Goal: Check status: Check status

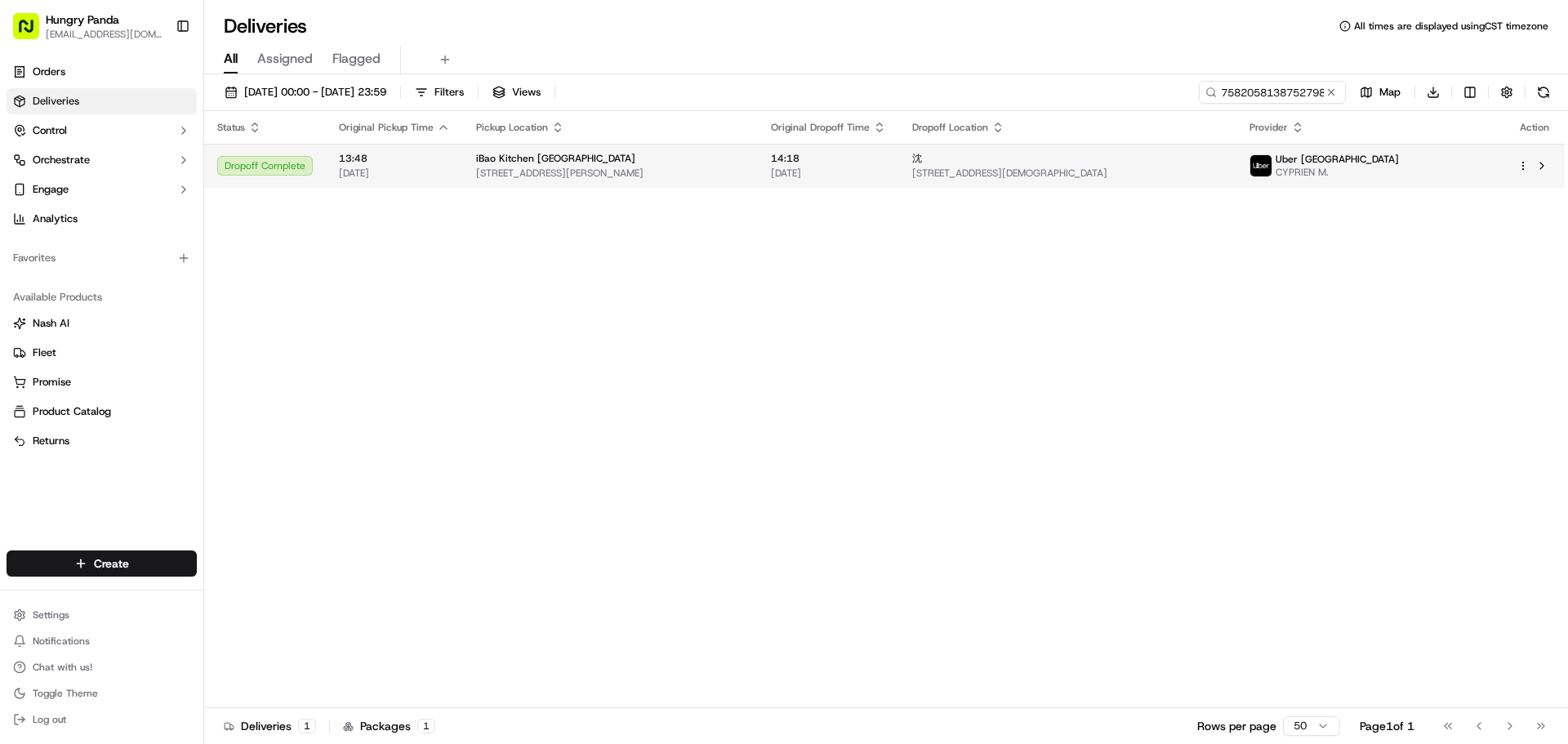
type input "7582058138752798352043"
click at [1223, 161] on div "沈" at bounding box center [1067, 157] width 311 height 13
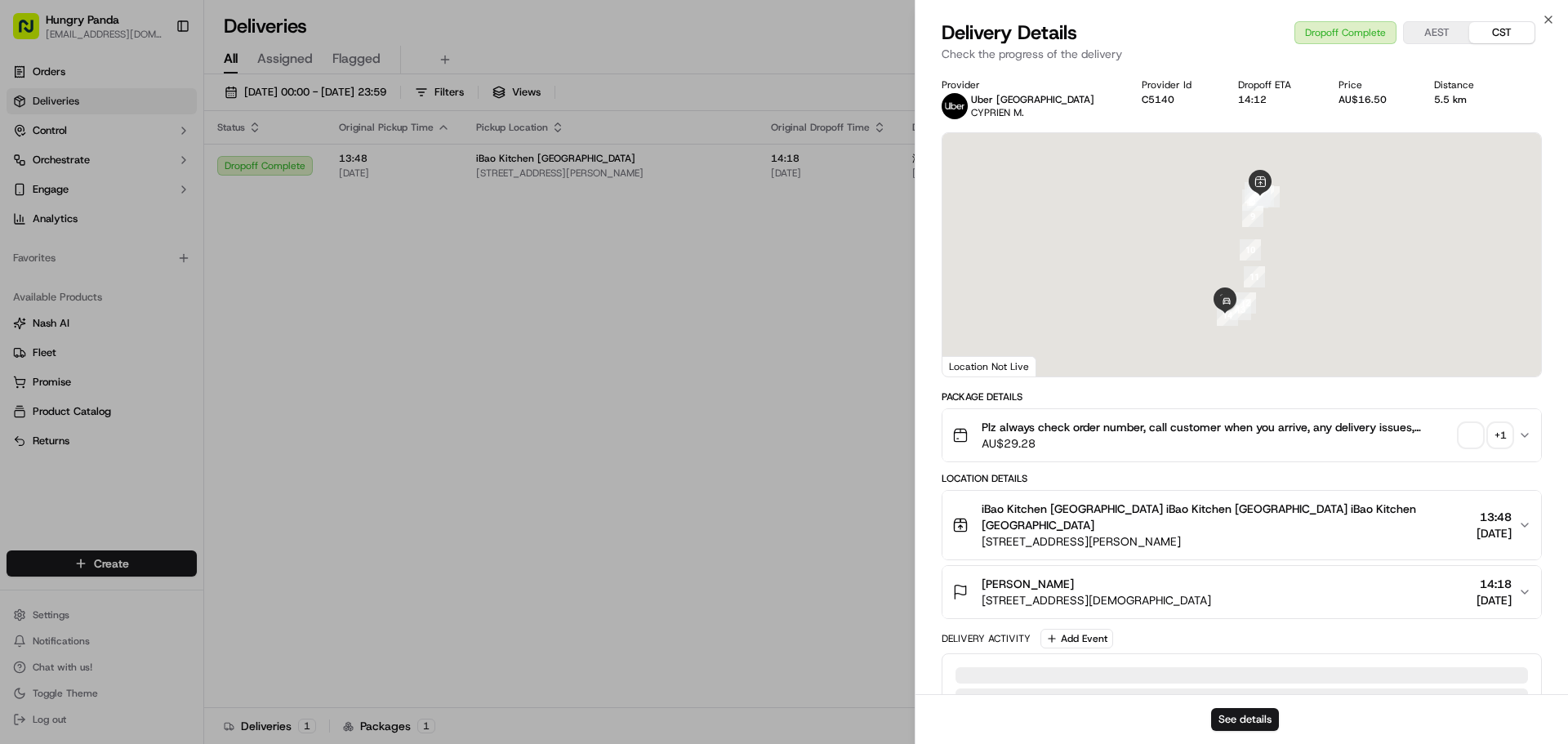
click at [1503, 441] on div "+ 1" at bounding box center [1500, 434] width 22 height 22
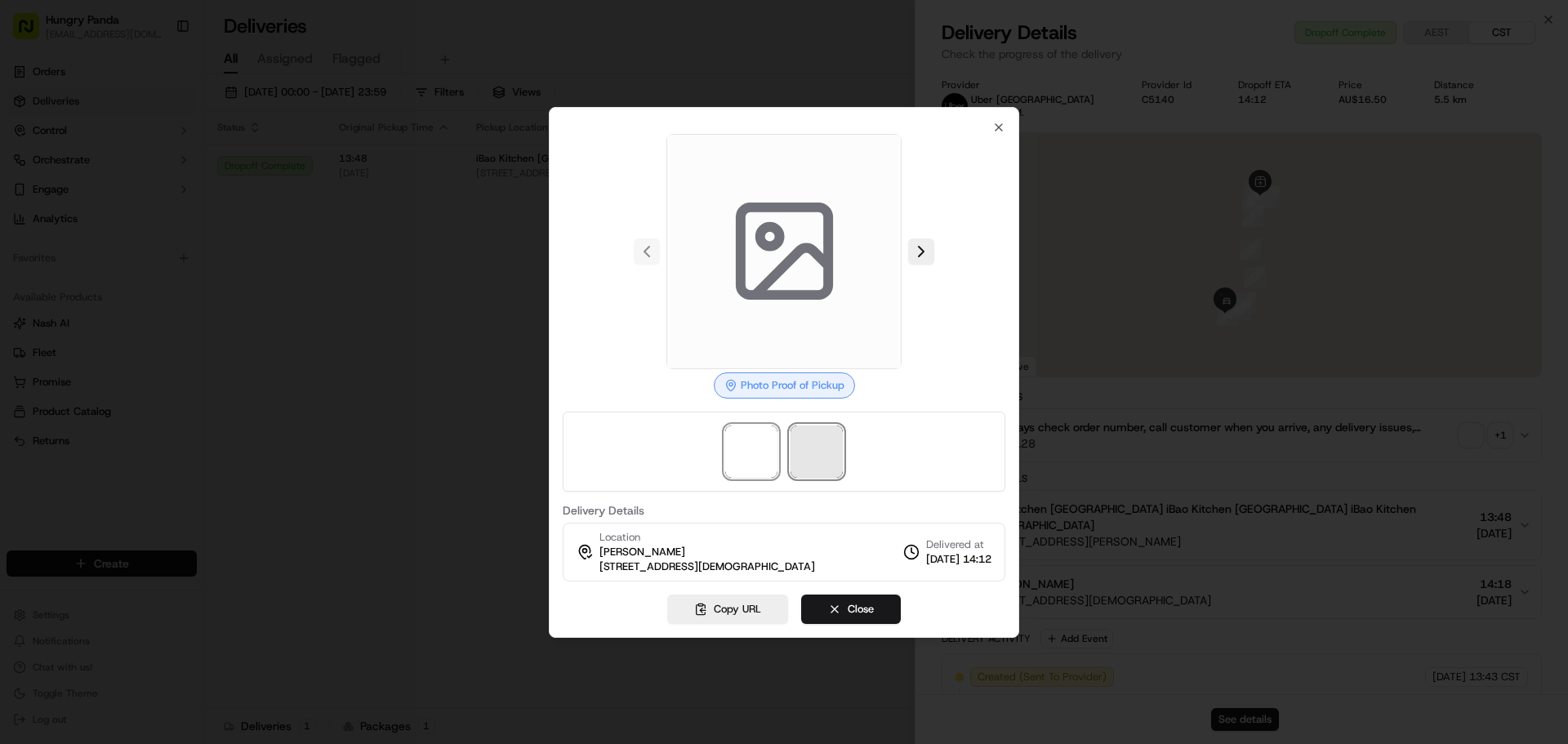
click at [816, 465] on span at bounding box center [815, 451] width 52 height 52
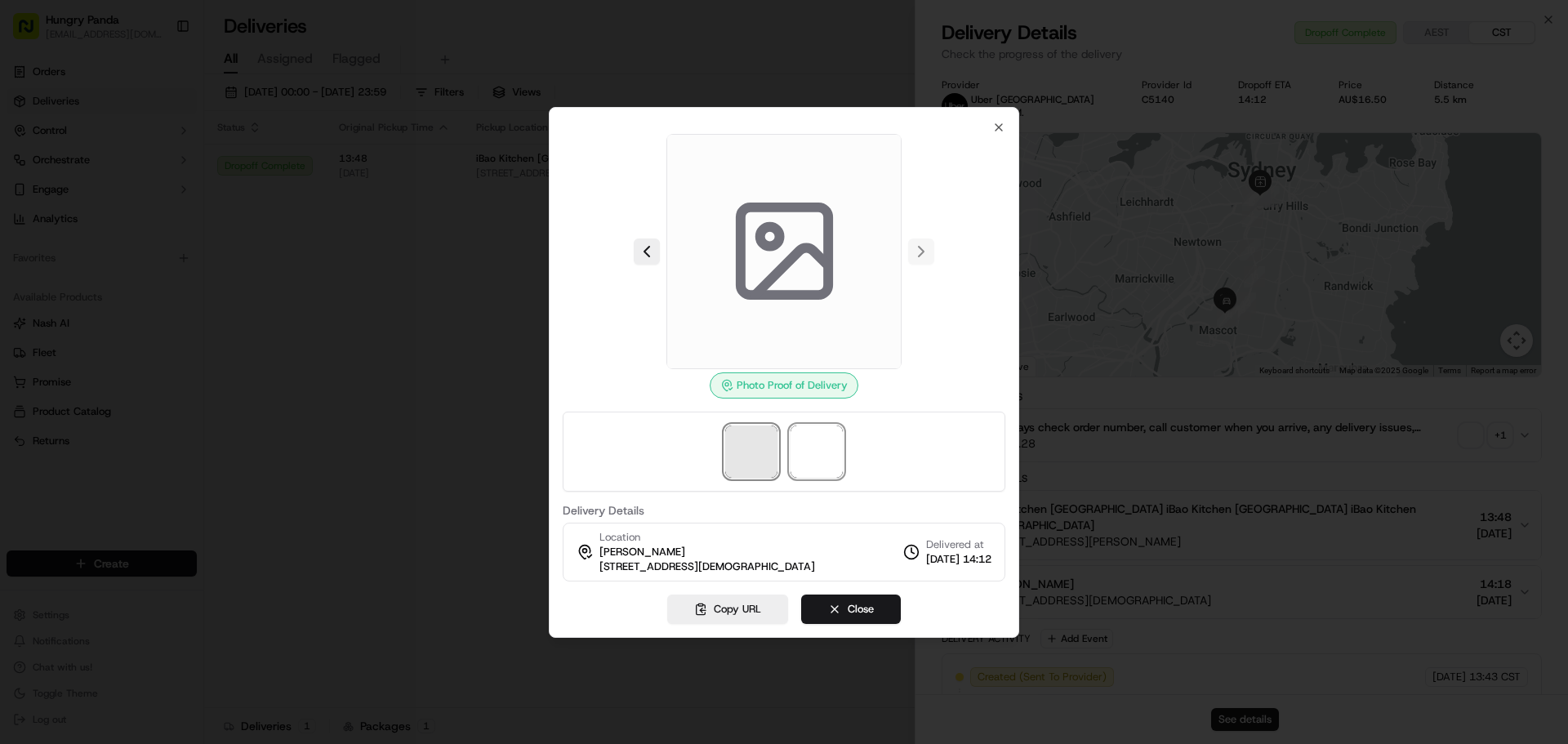
click at [773, 440] on span at bounding box center [751, 451] width 52 height 52
click at [809, 444] on span at bounding box center [815, 451] width 52 height 52
drag, startPoint x: 753, startPoint y: 440, endPoint x: 820, endPoint y: 440, distance: 67.0
click at [757, 440] on span at bounding box center [751, 451] width 52 height 52
click at [820, 440] on span at bounding box center [815, 451] width 52 height 52
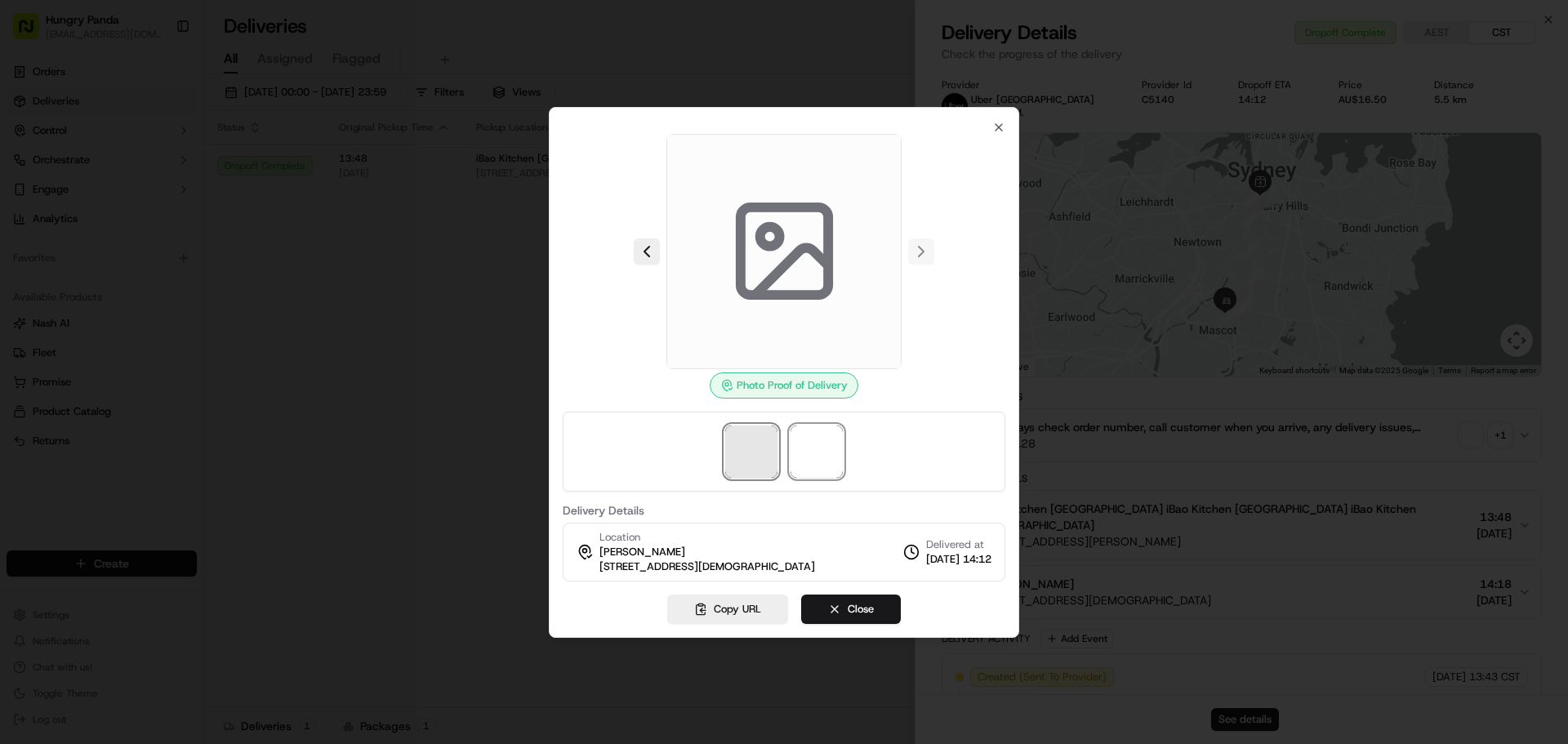
click at [742, 453] on span at bounding box center [751, 451] width 52 height 52
click at [869, 621] on button "Close" at bounding box center [850, 609] width 100 height 29
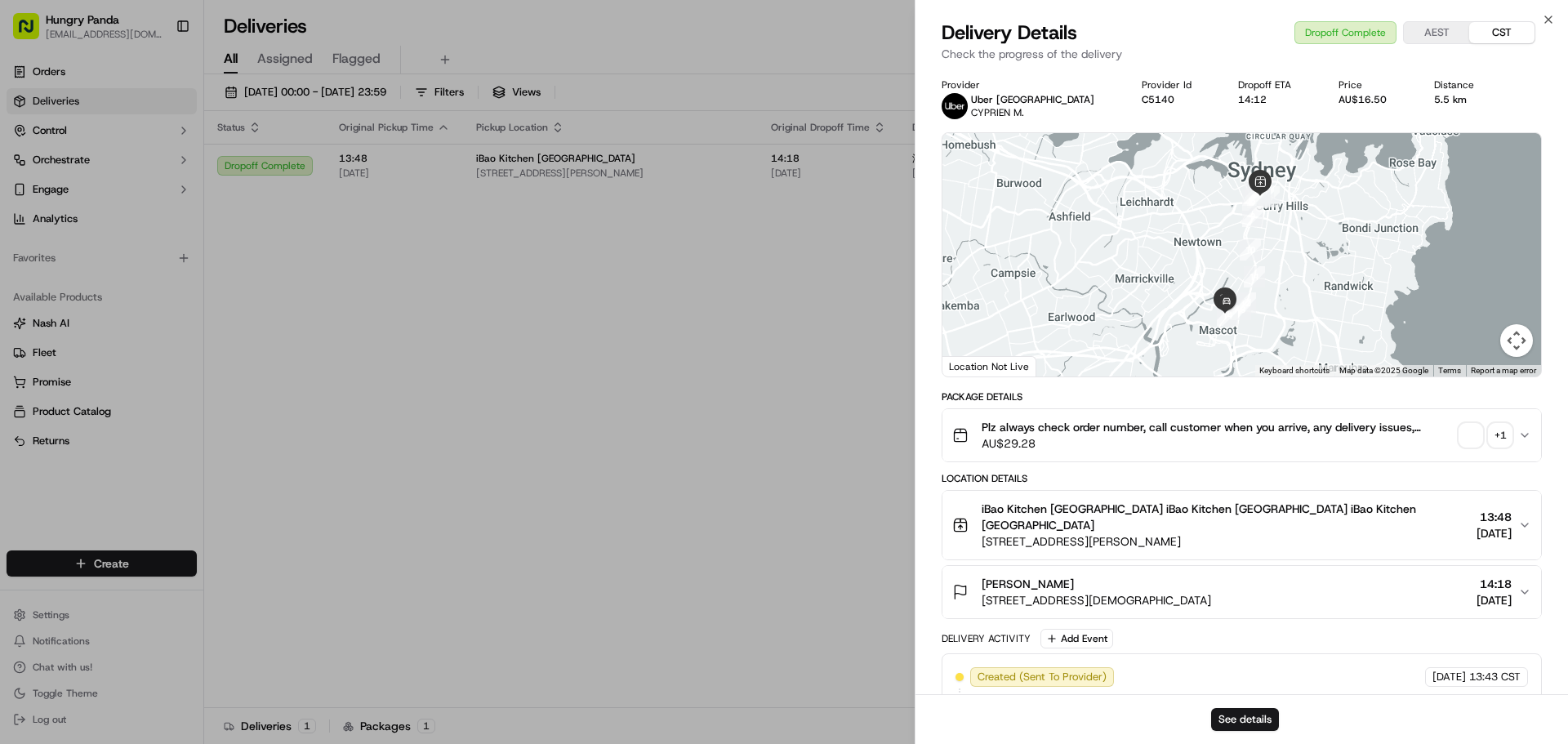
click at [1460, 430] on span "button" at bounding box center [1469, 434] width 22 height 22
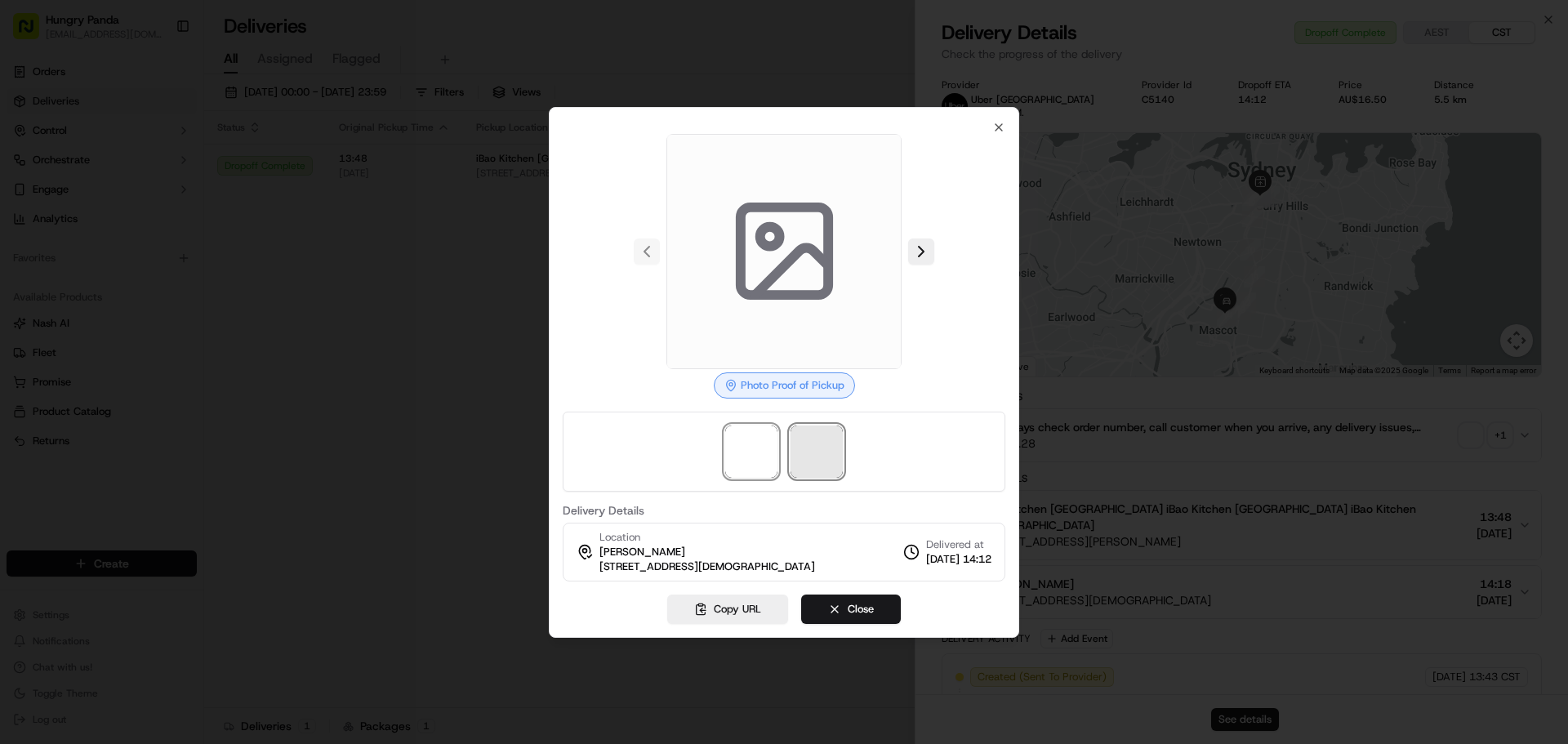
click at [823, 471] on span at bounding box center [815, 451] width 52 height 52
click at [833, 610] on button "Close" at bounding box center [850, 609] width 100 height 29
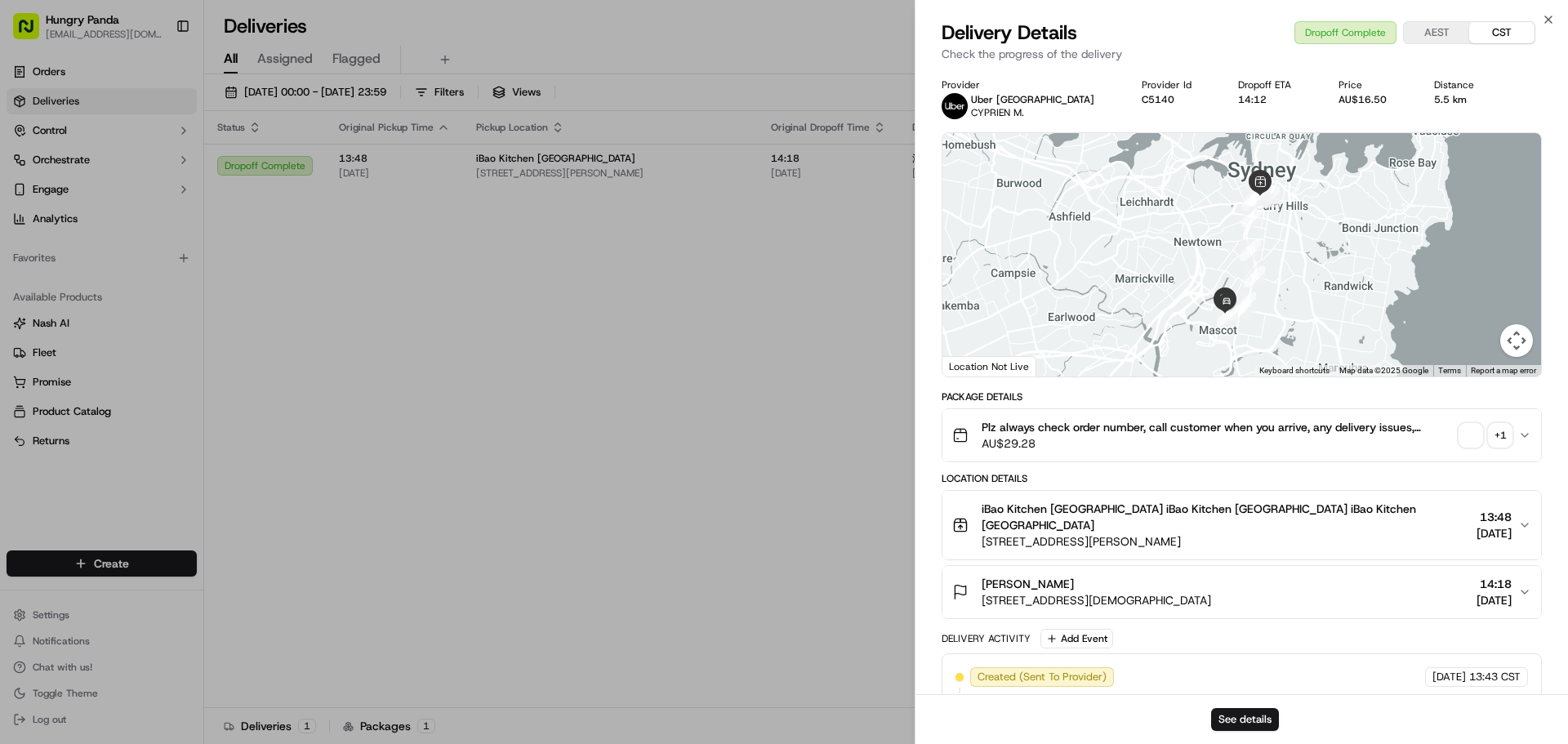
click at [1503, 437] on div "+ 1" at bounding box center [1500, 434] width 22 height 22
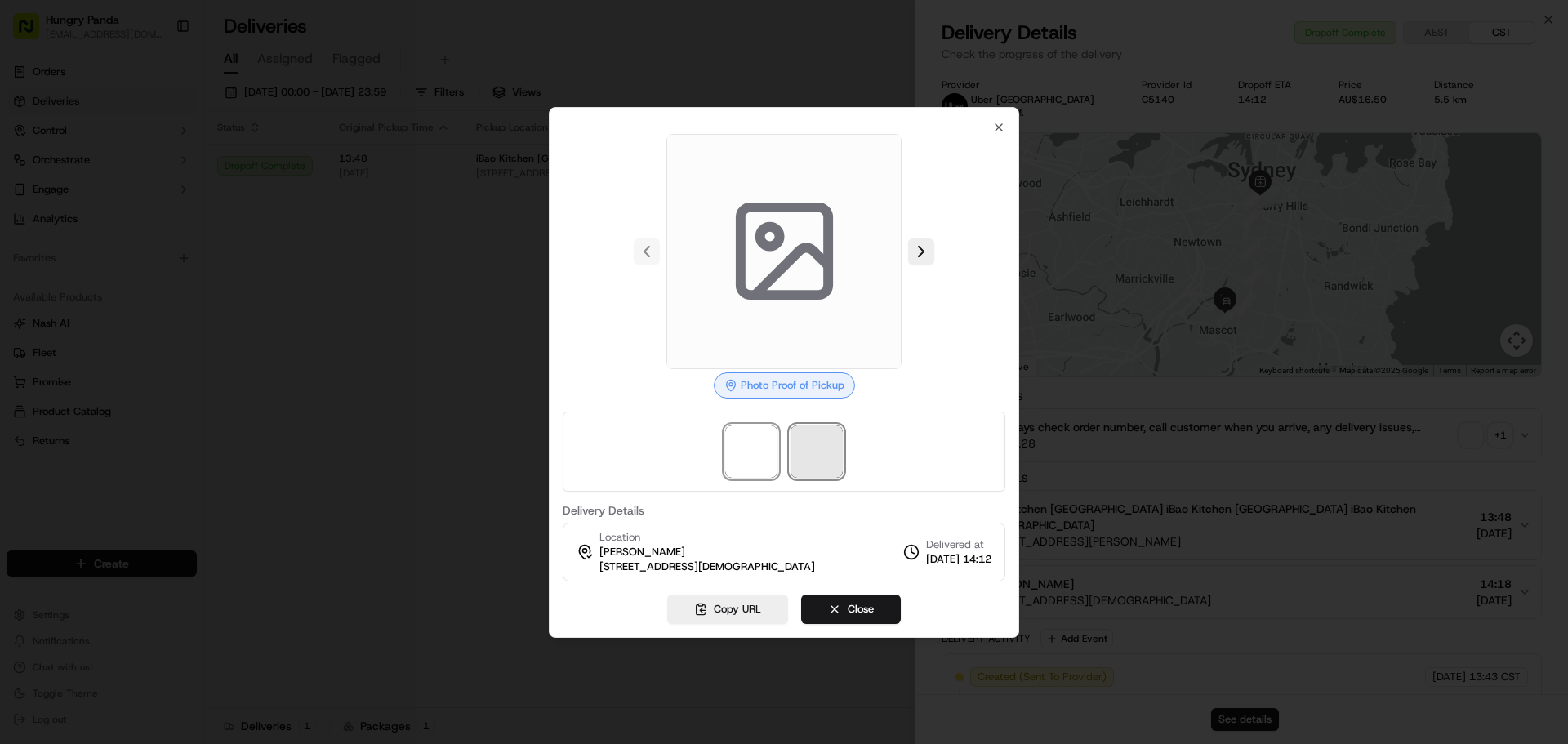
click at [800, 452] on span at bounding box center [815, 451] width 52 height 52
